Goal: Task Accomplishment & Management: Use online tool/utility

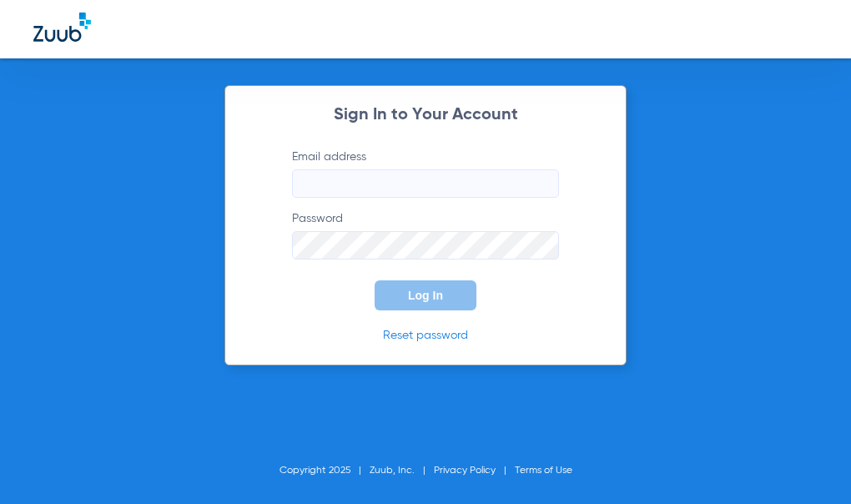
type input "[EMAIL_ADDRESS][DOMAIN_NAME]"
click at [420, 289] on span "Log In" at bounding box center [425, 295] width 35 height 13
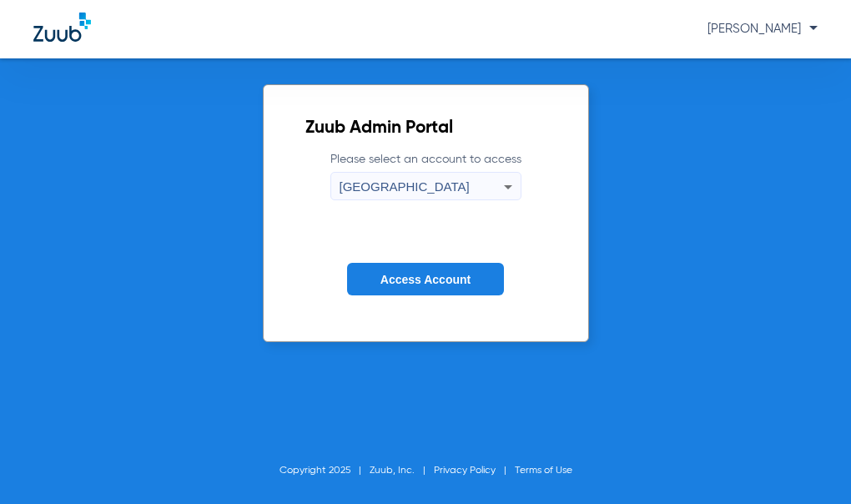
click at [395, 271] on button "Access Account" at bounding box center [425, 279] width 157 height 33
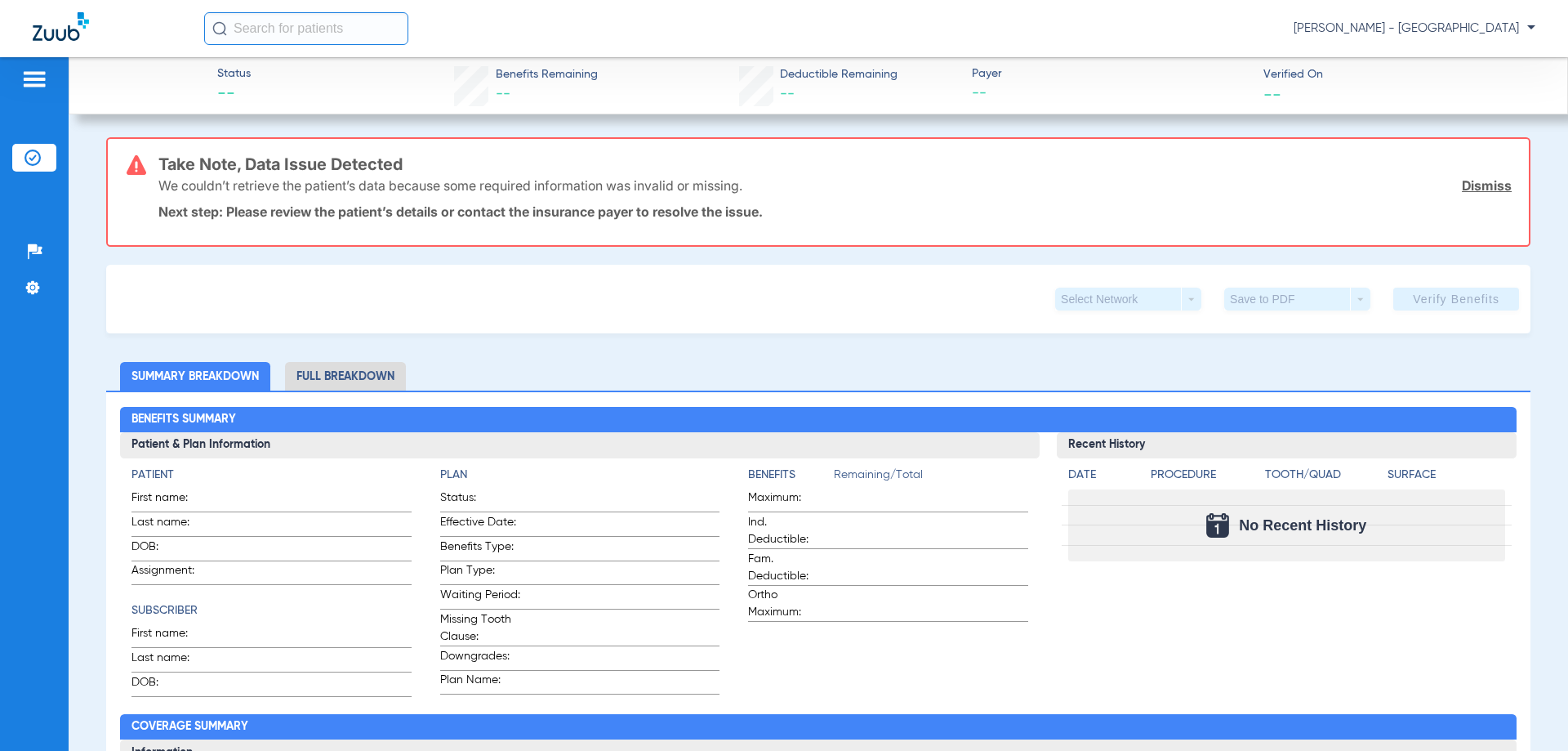
drag, startPoint x: 33, startPoint y: 157, endPoint x: 47, endPoint y: 156, distance: 14.0
click at [37, 157] on img at bounding box center [32, 158] width 17 height 17
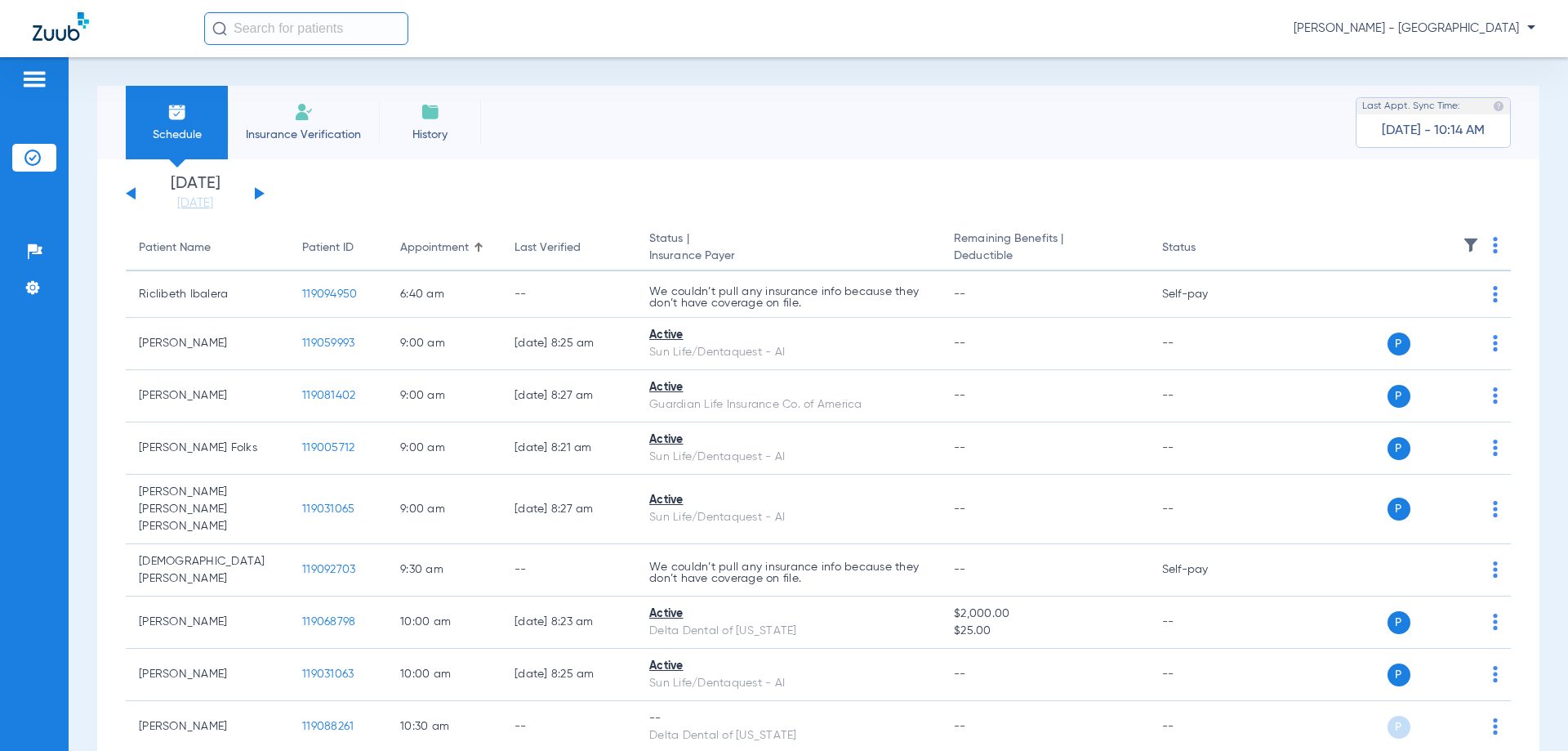
click at [257, 194] on button at bounding box center [259, 193] width 10 height 13
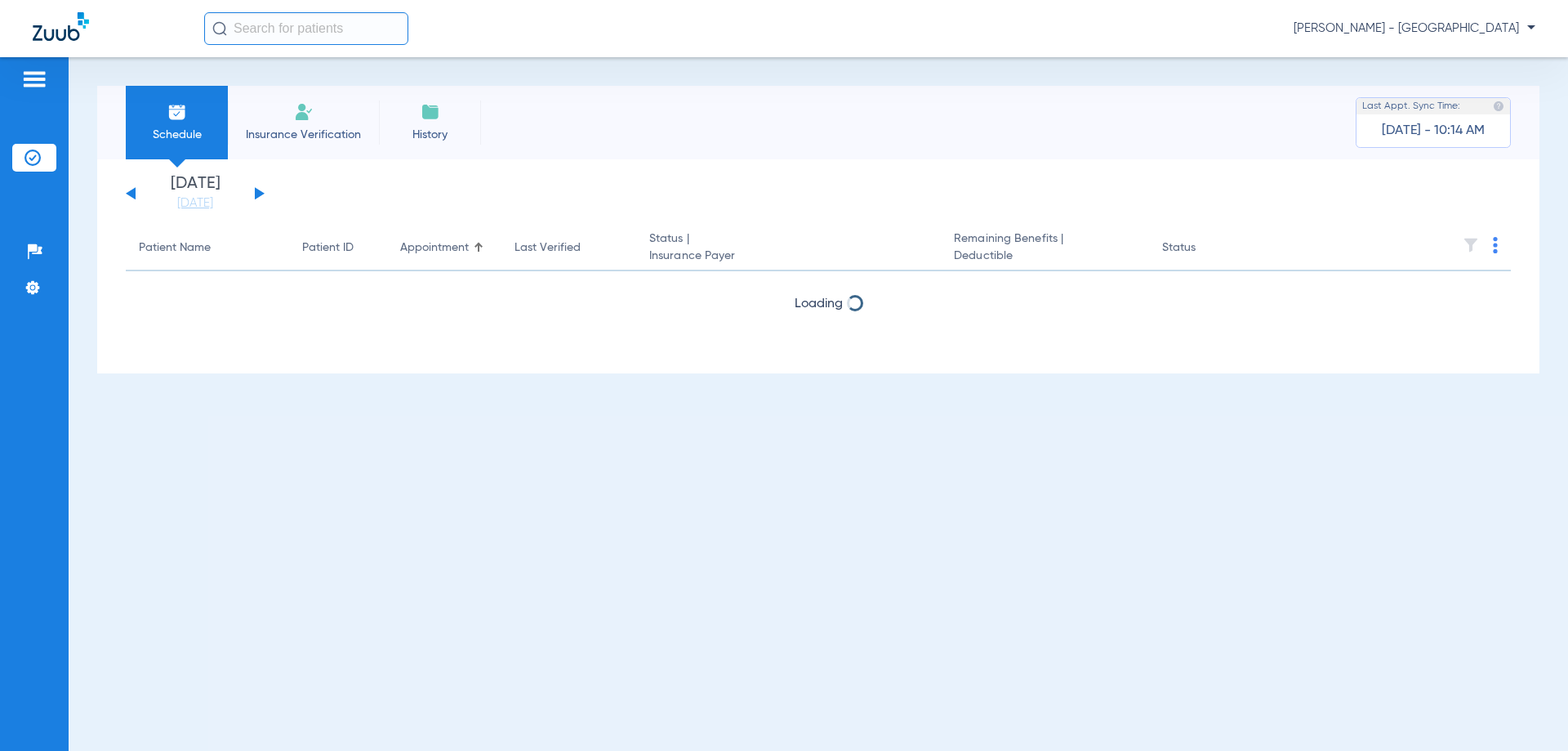
click at [257, 194] on button at bounding box center [259, 193] width 10 height 13
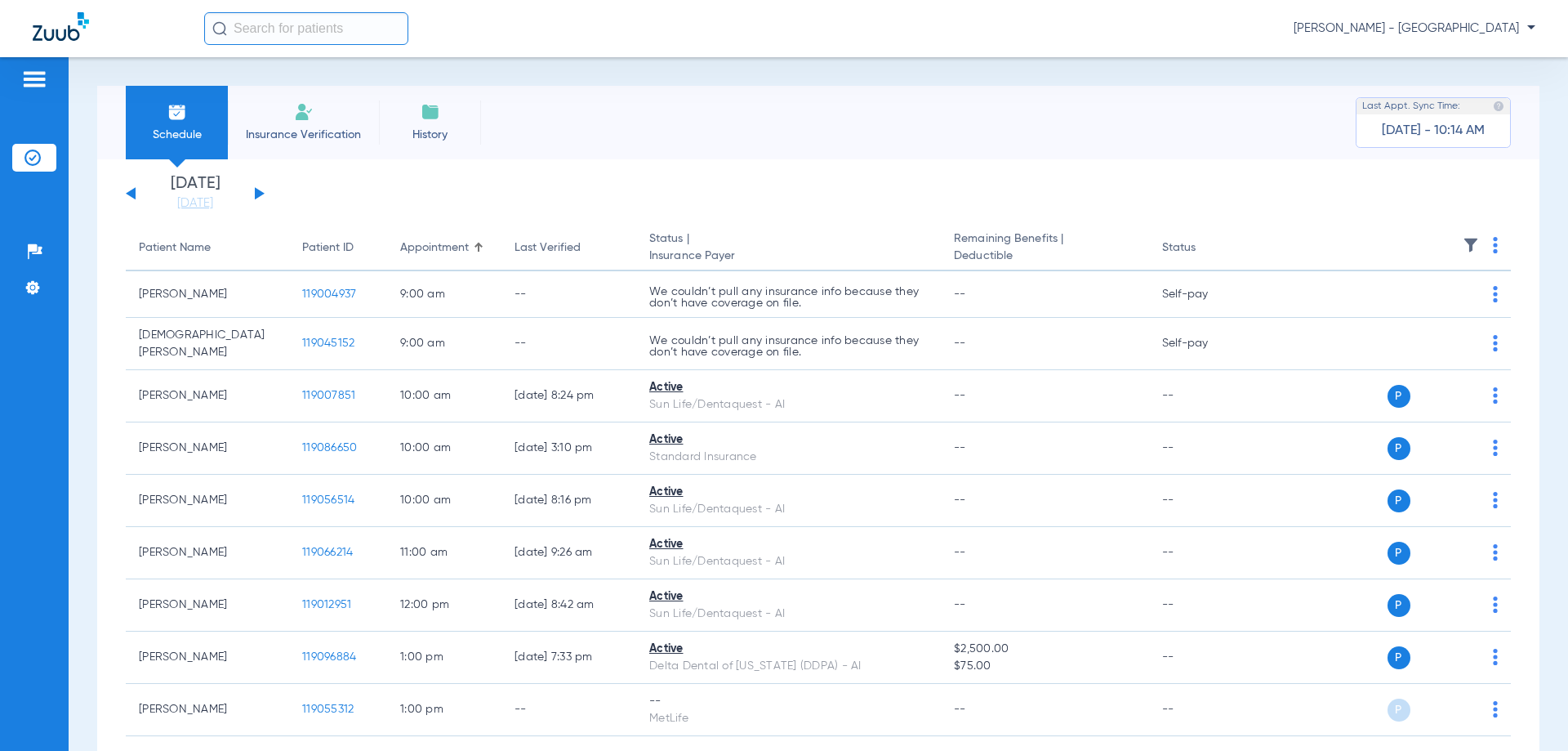
click at [832, 238] on img at bounding box center [1495, 245] width 5 height 17
click at [832, 301] on button "Verify All" at bounding box center [1420, 308] width 128 height 32
